Goal: Browse casually

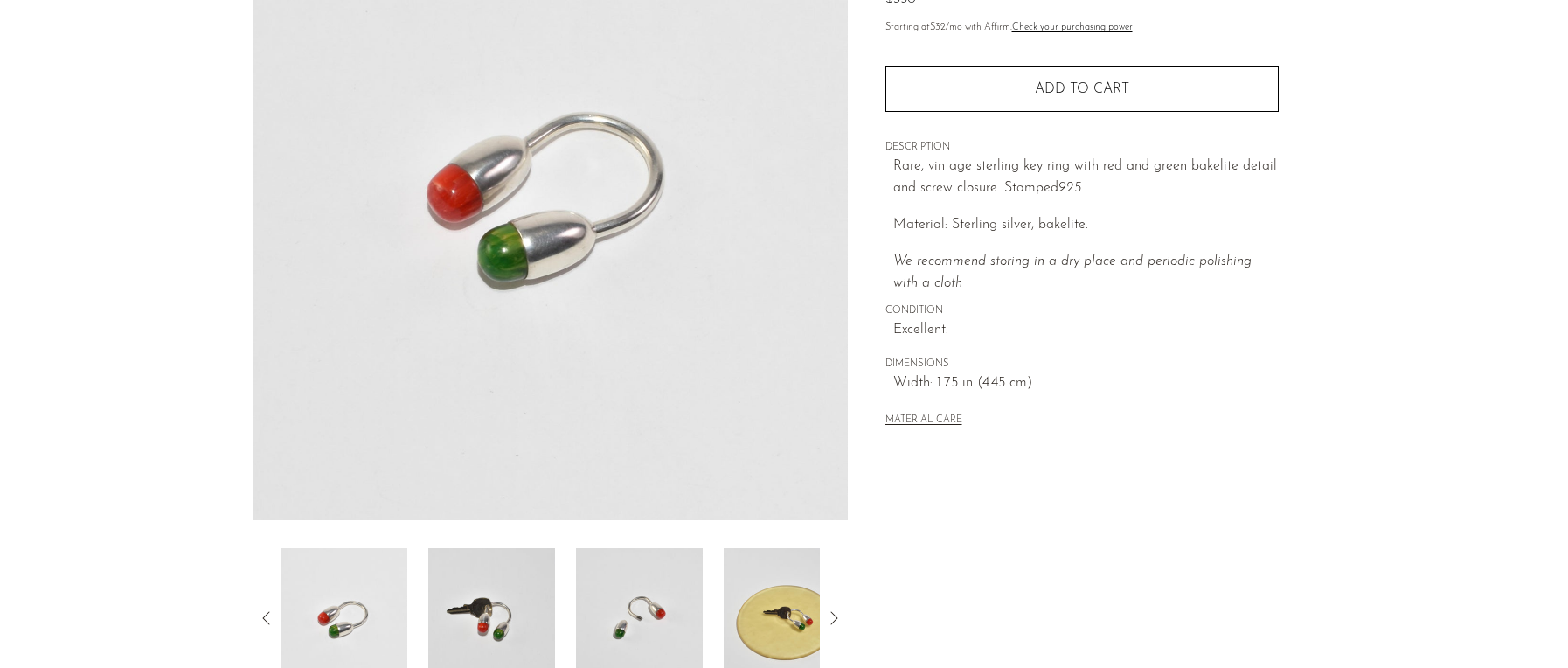
scroll to position [470, 0]
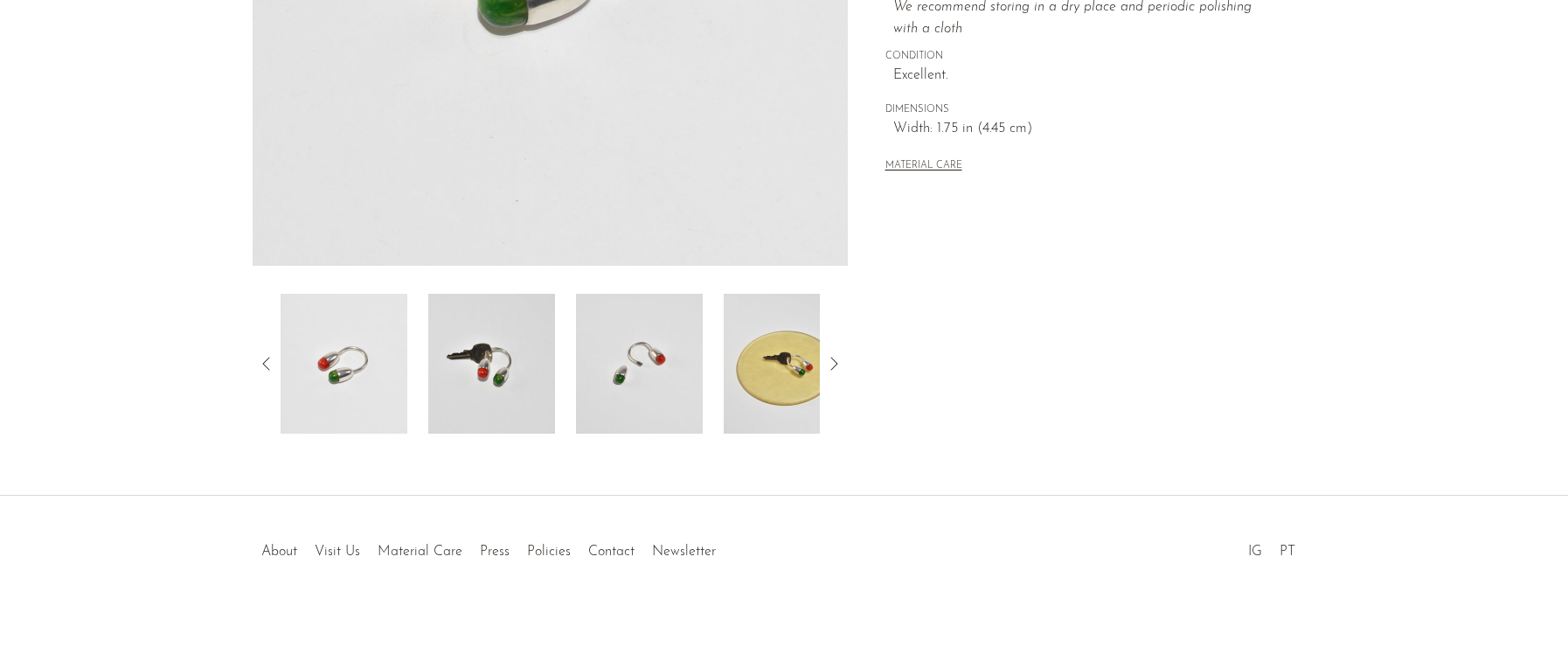
click at [835, 360] on icon at bounding box center [834, 363] width 21 height 21
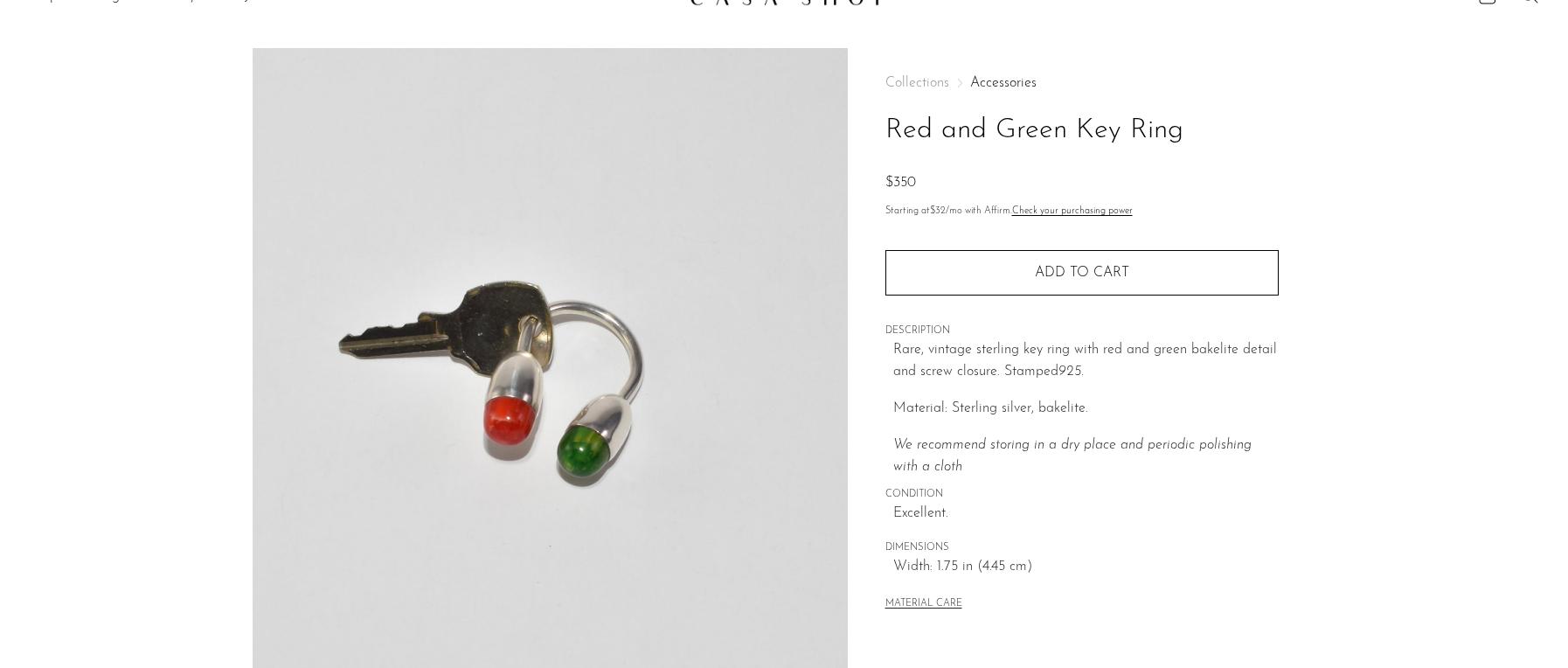
scroll to position [0, 0]
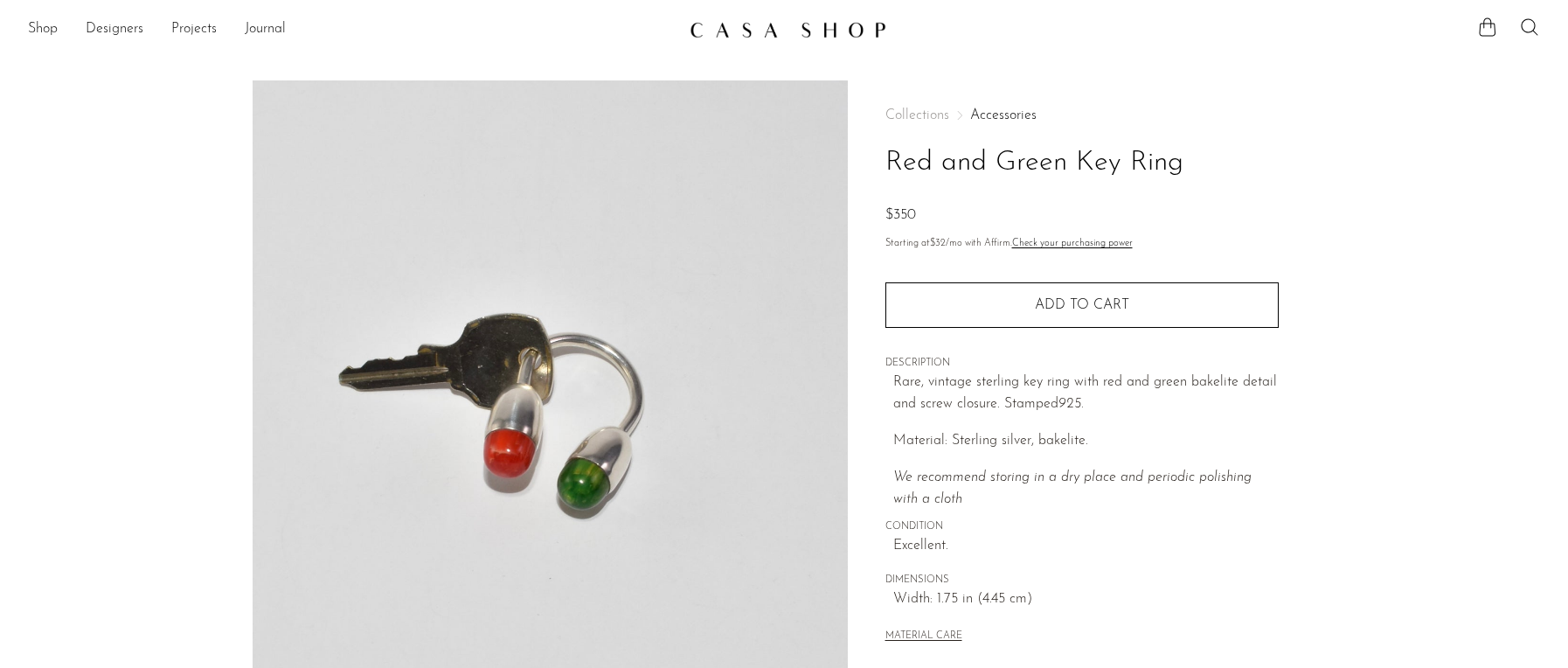
click at [755, 26] on img at bounding box center [788, 29] width 196 height 17
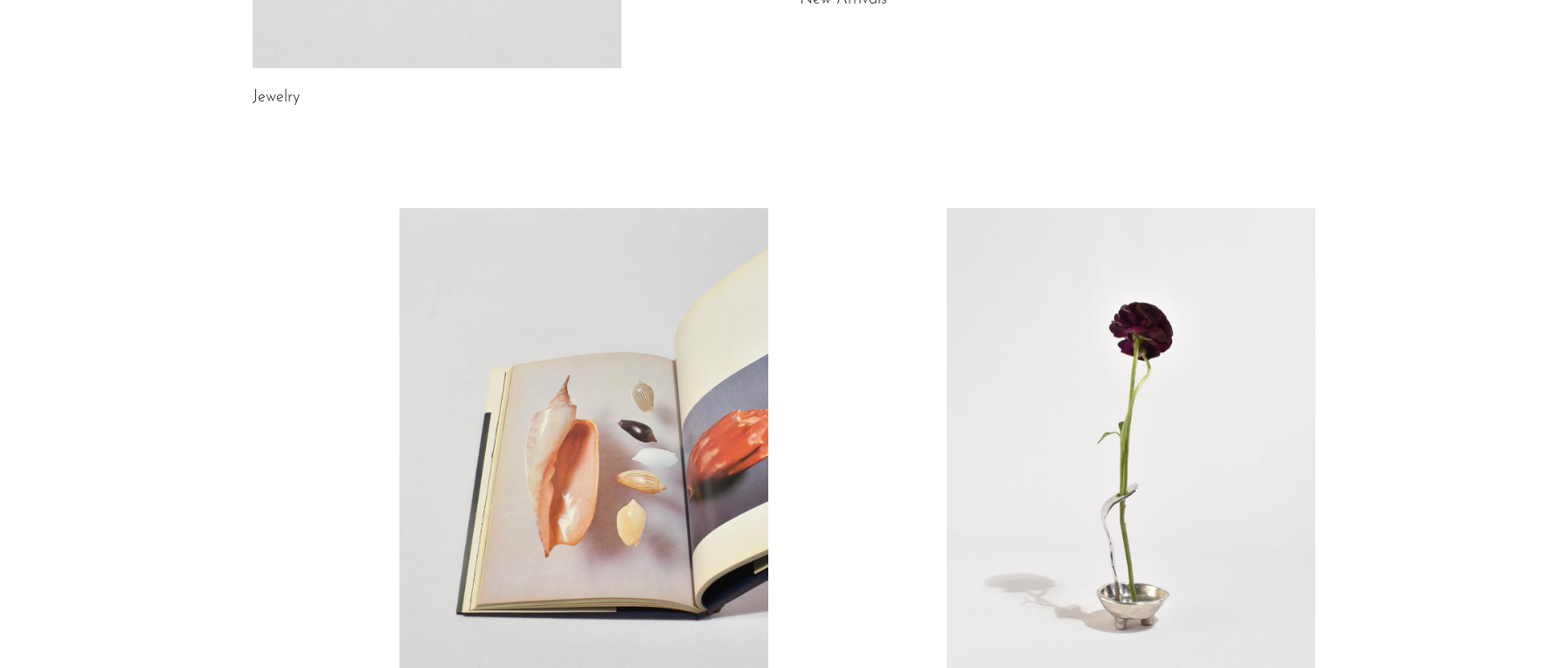
scroll to position [492, 0]
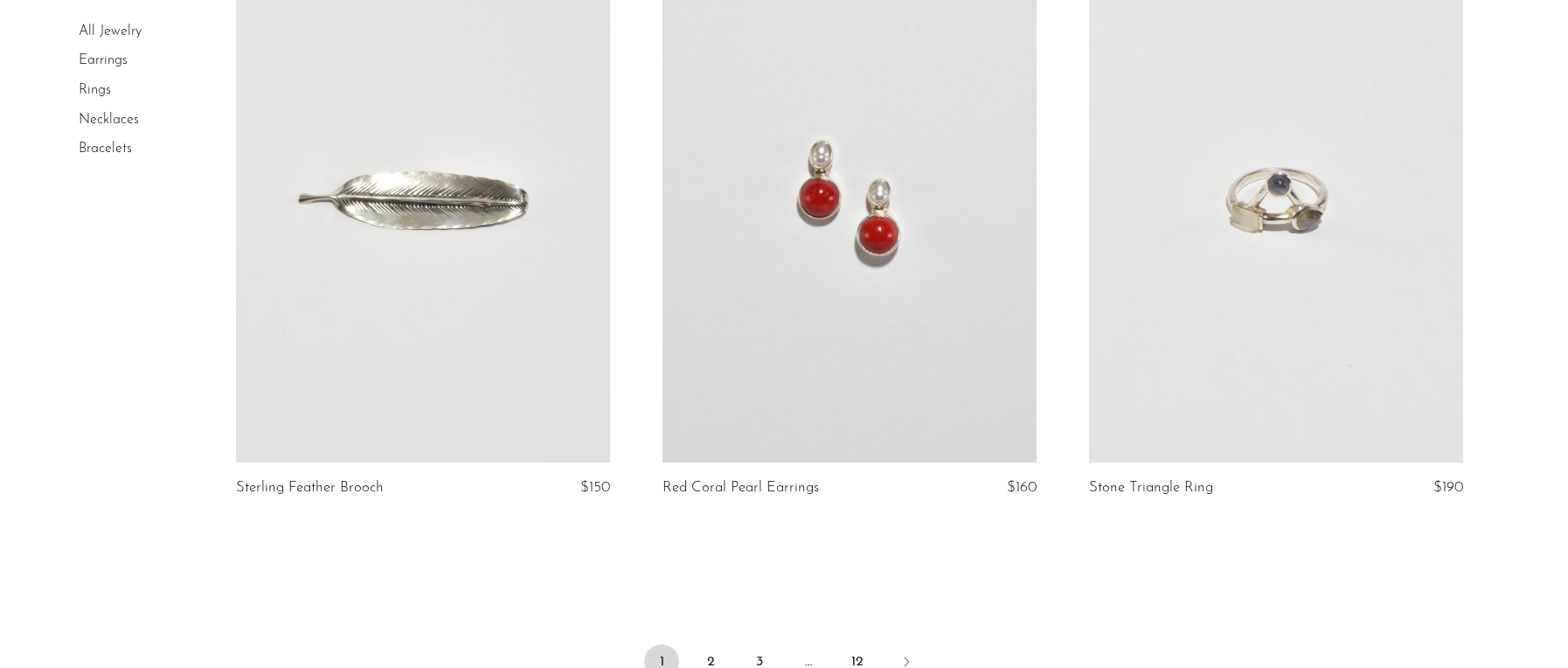
scroll to position [7000, 0]
